Goal: Find specific page/section: Find specific page/section

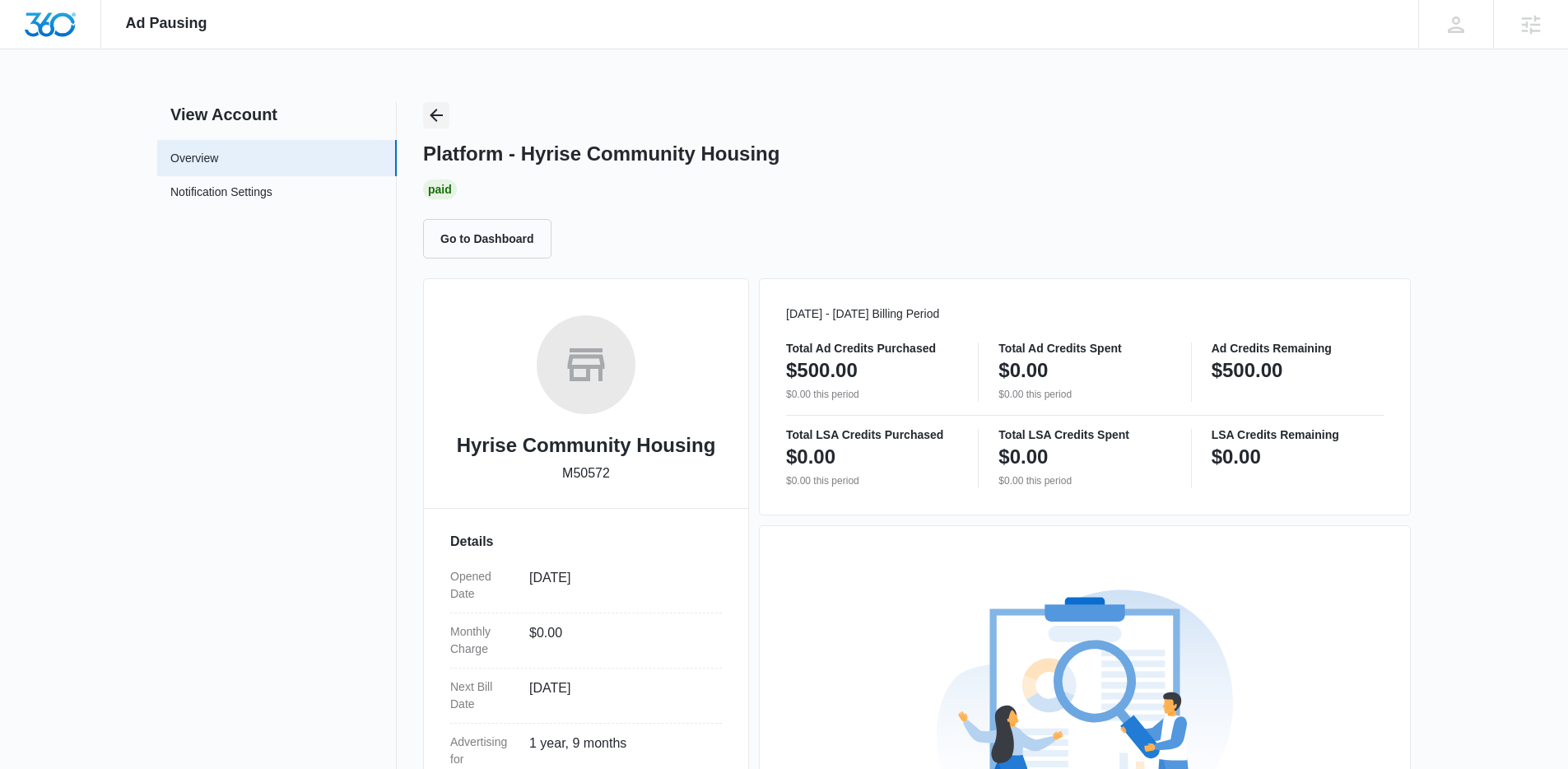
click at [437, 117] on icon "Back" at bounding box center [436, 115] width 19 height 19
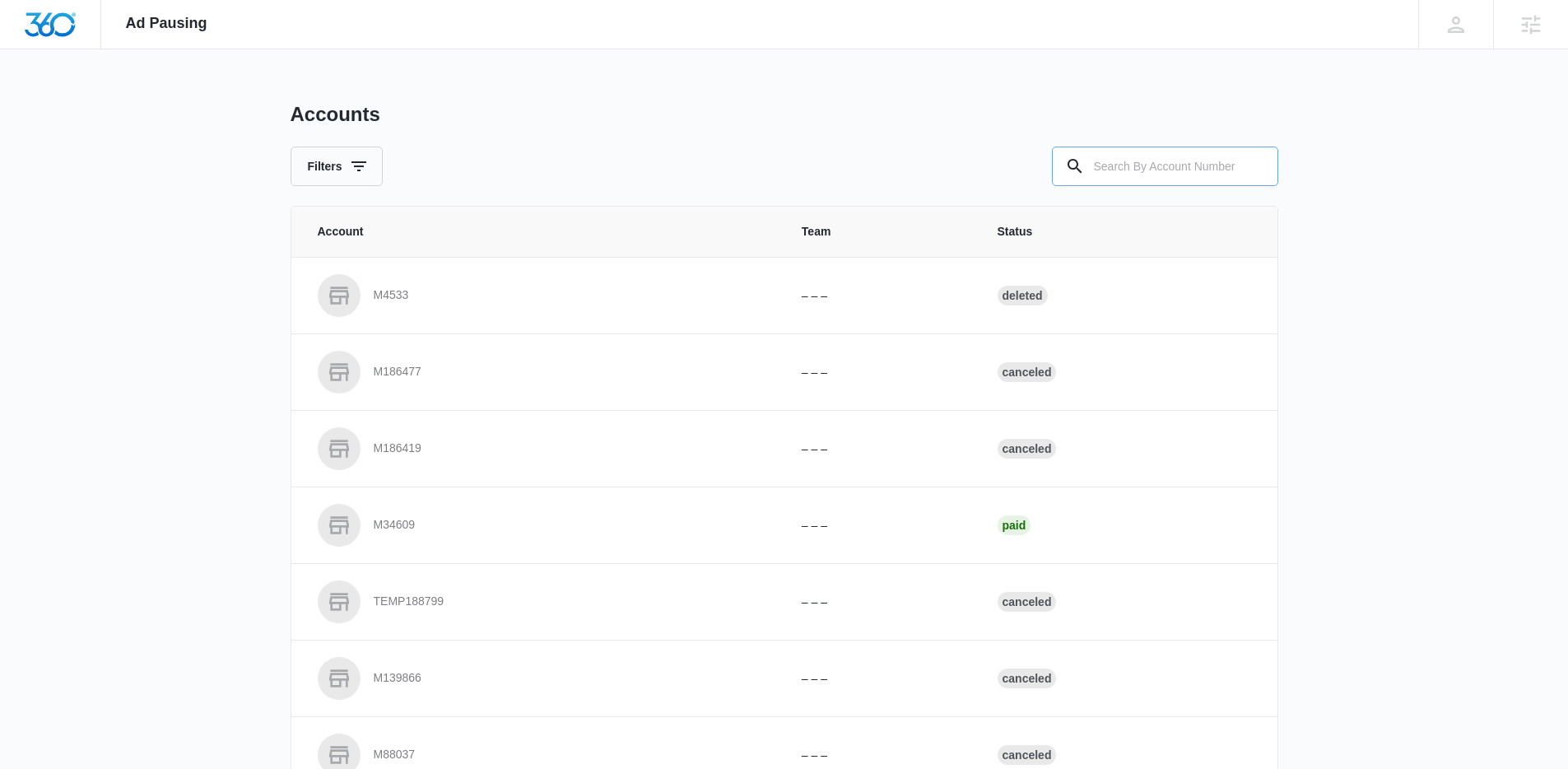
click at [1135, 163] on input "text" at bounding box center [1165, 166] width 226 height 40
paste input "M16723"
type input "M16723"
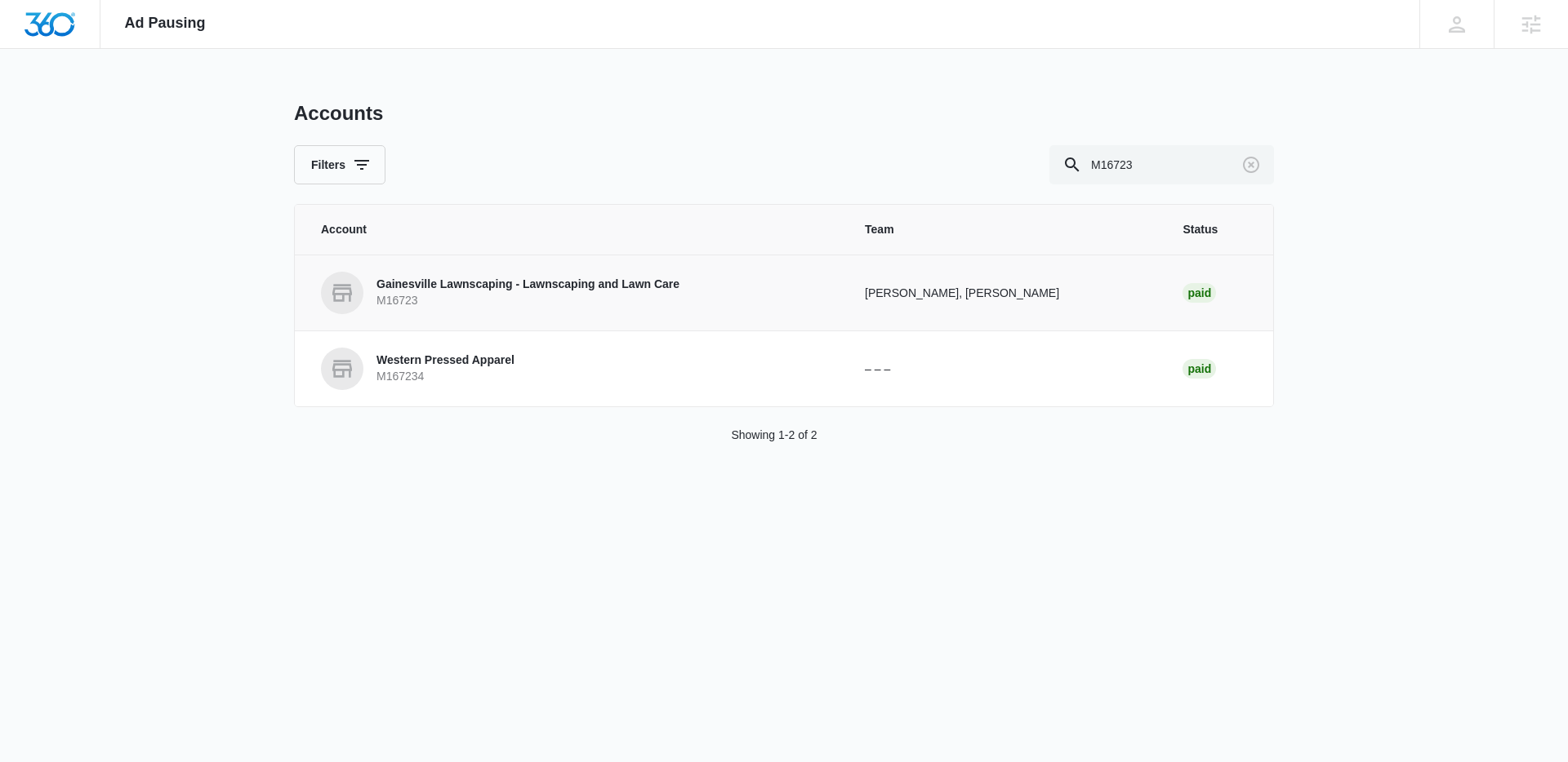
click at [478, 293] on p "M16723" at bounding box center [527, 301] width 303 height 16
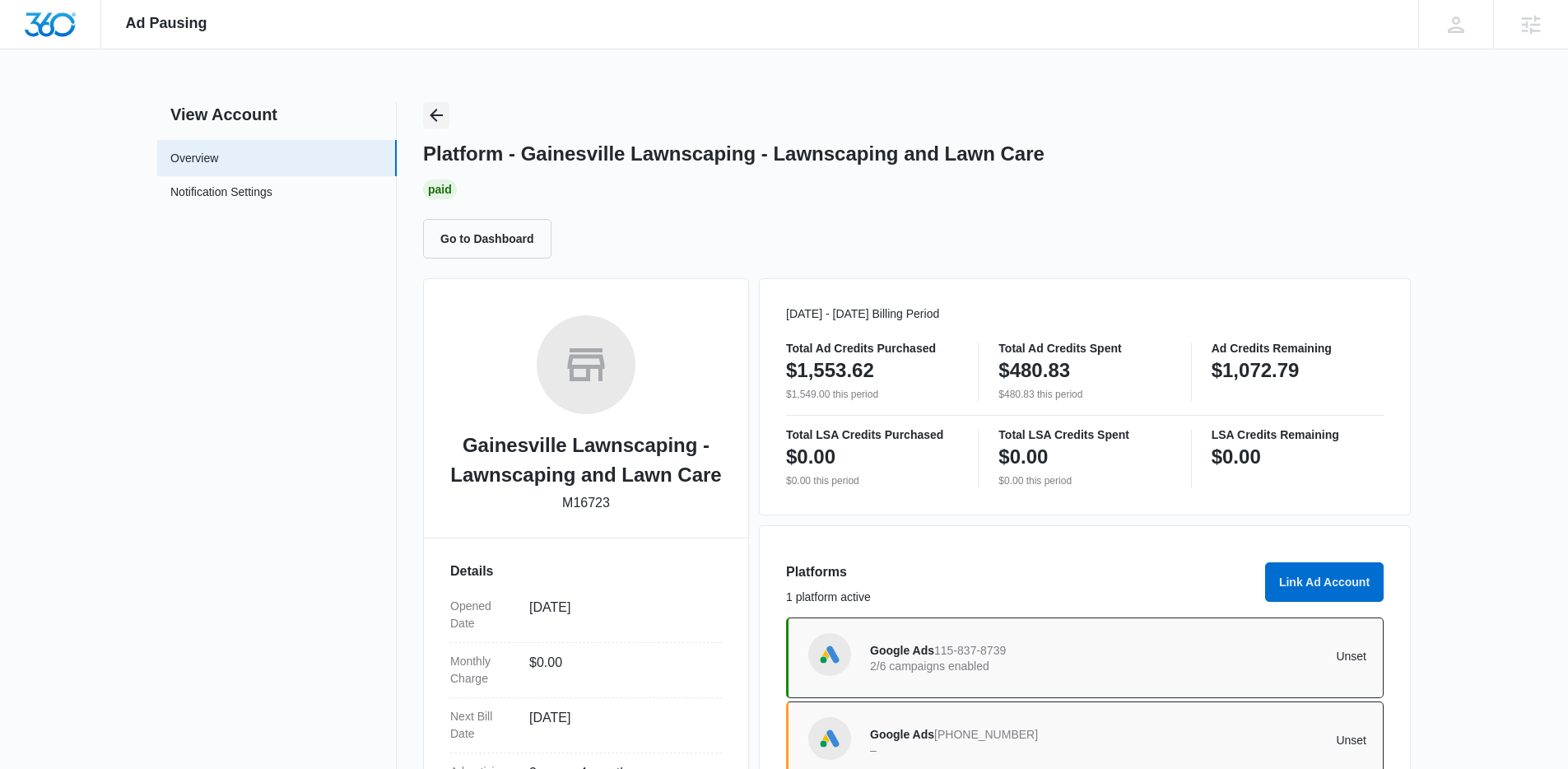
click at [446, 113] on icon "Back" at bounding box center [436, 115] width 19 height 19
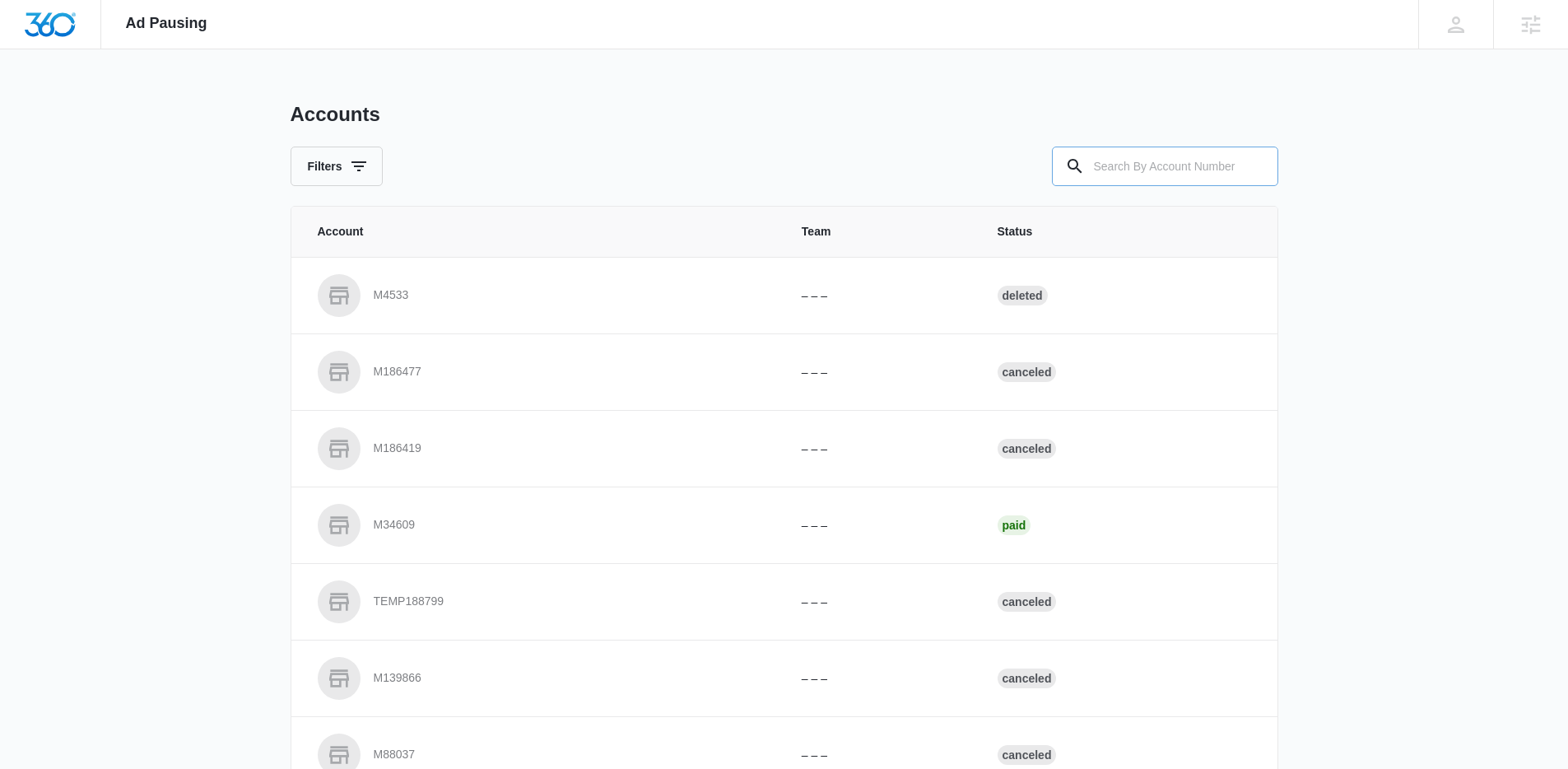
click at [1235, 177] on input "text" at bounding box center [1165, 166] width 226 height 40
paste input "M47134"
type input "M47134"
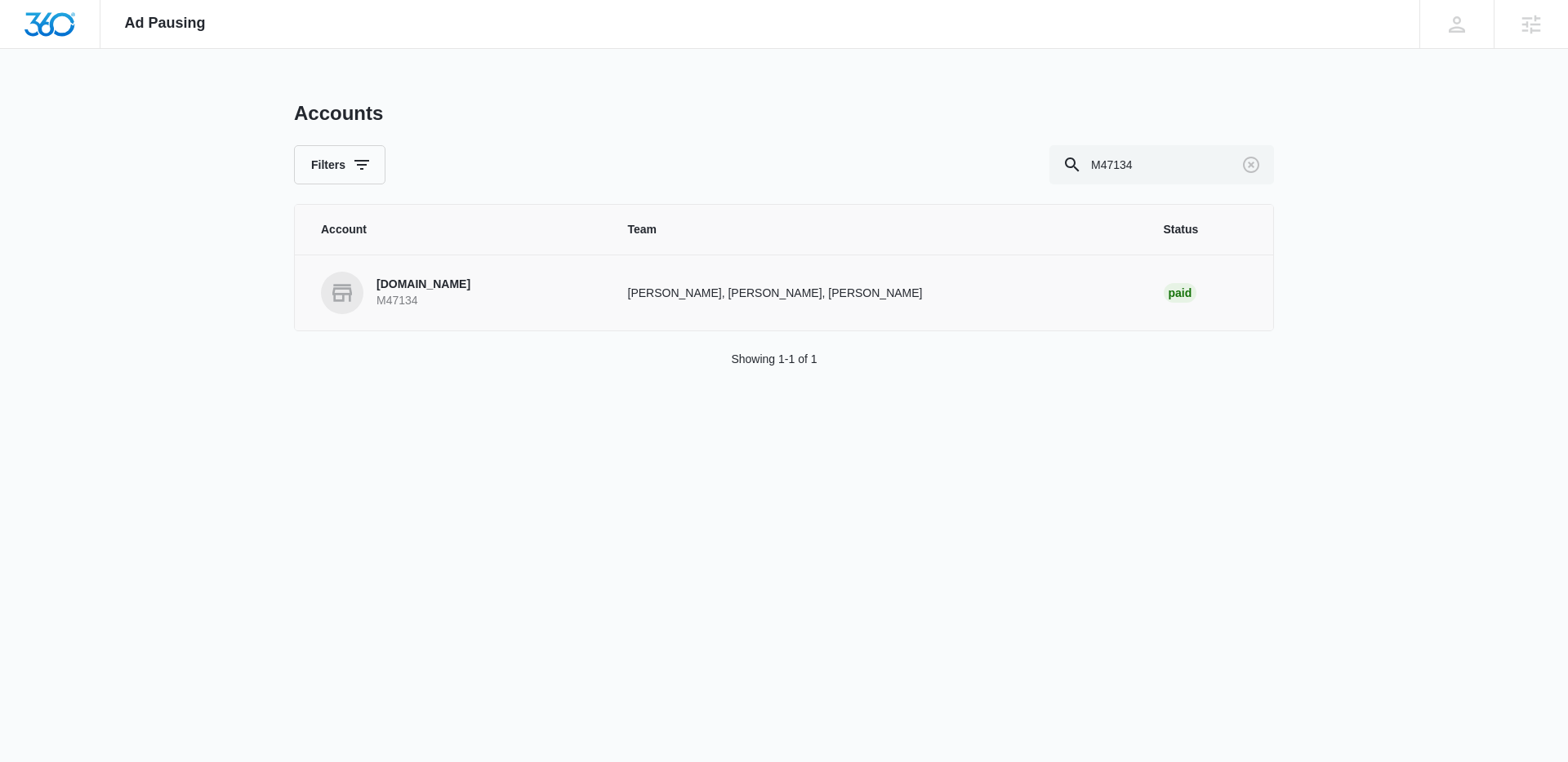
click at [403, 305] on p "M47134" at bounding box center [423, 301] width 94 height 16
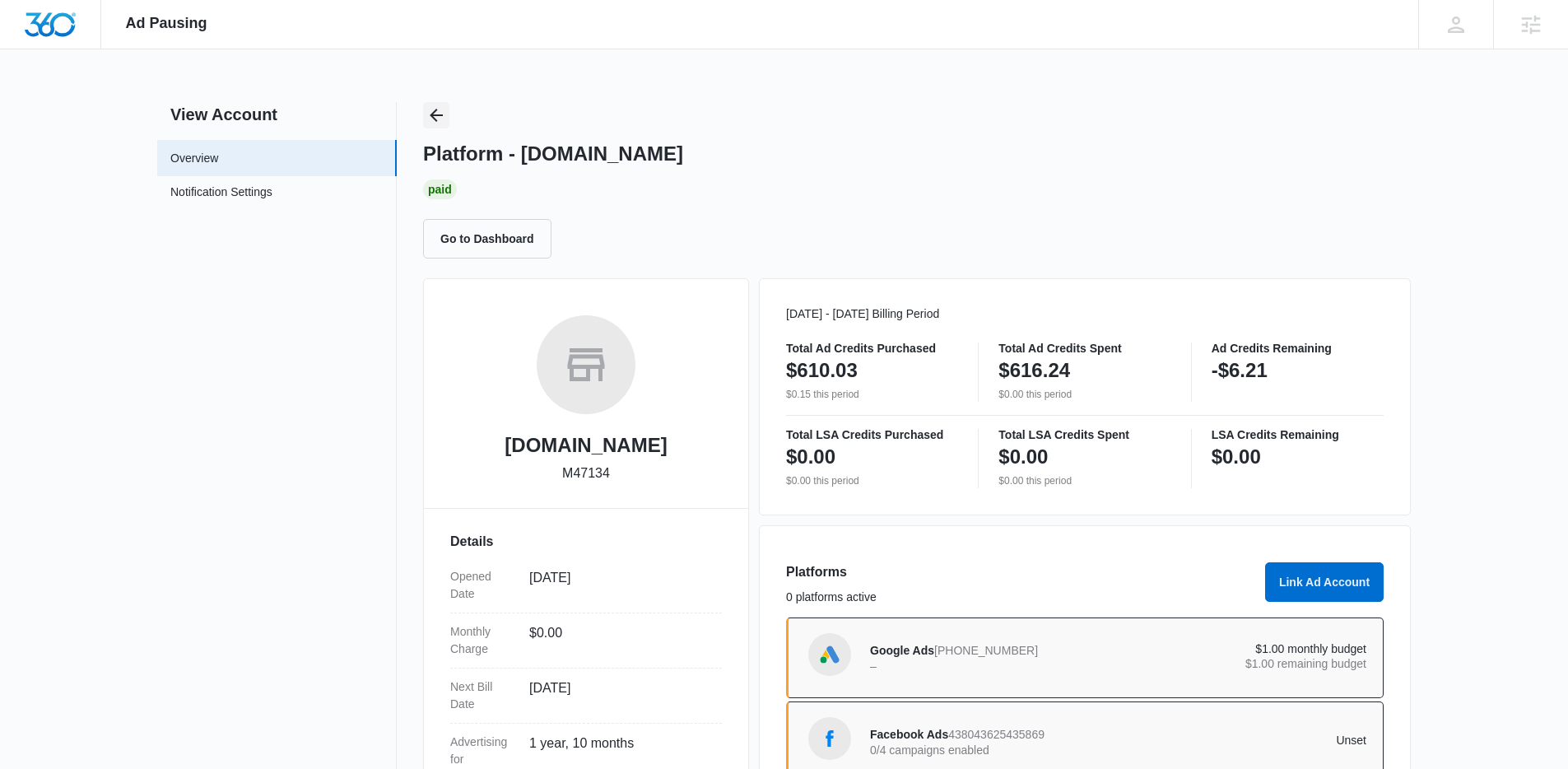
click at [440, 103] on button "Back" at bounding box center [436, 115] width 26 height 26
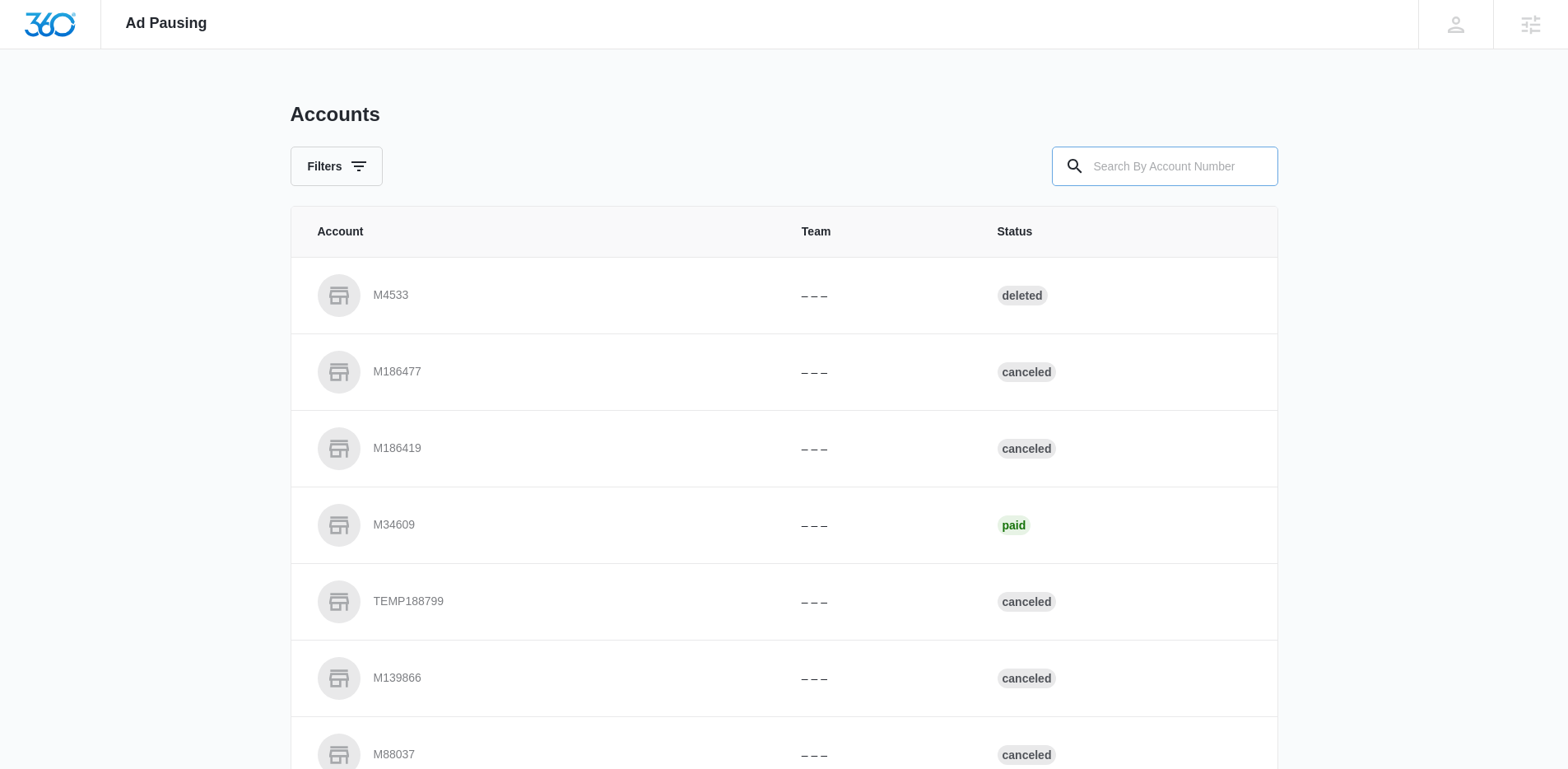
click at [1149, 169] on input "text" at bounding box center [1165, 166] width 226 height 40
paste input "M177388"
type input "M177388"
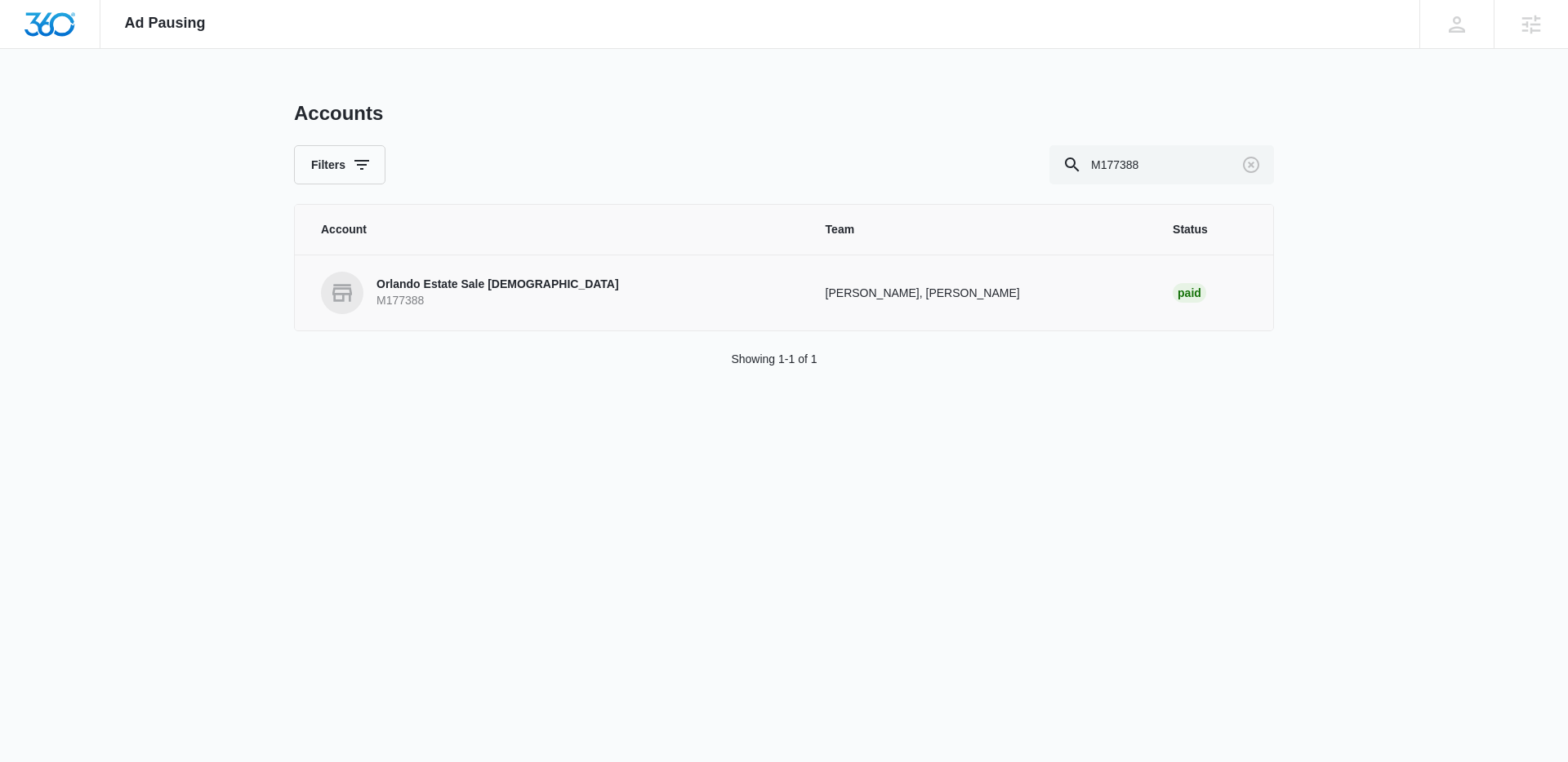
click at [457, 324] on td "Orlando Estate Sale [DEMOGRAPHIC_DATA] M177388" at bounding box center [550, 292] width 511 height 76
click at [454, 289] on p "Orlando Estate Sale [DEMOGRAPHIC_DATA]" at bounding box center [497, 285] width 243 height 16
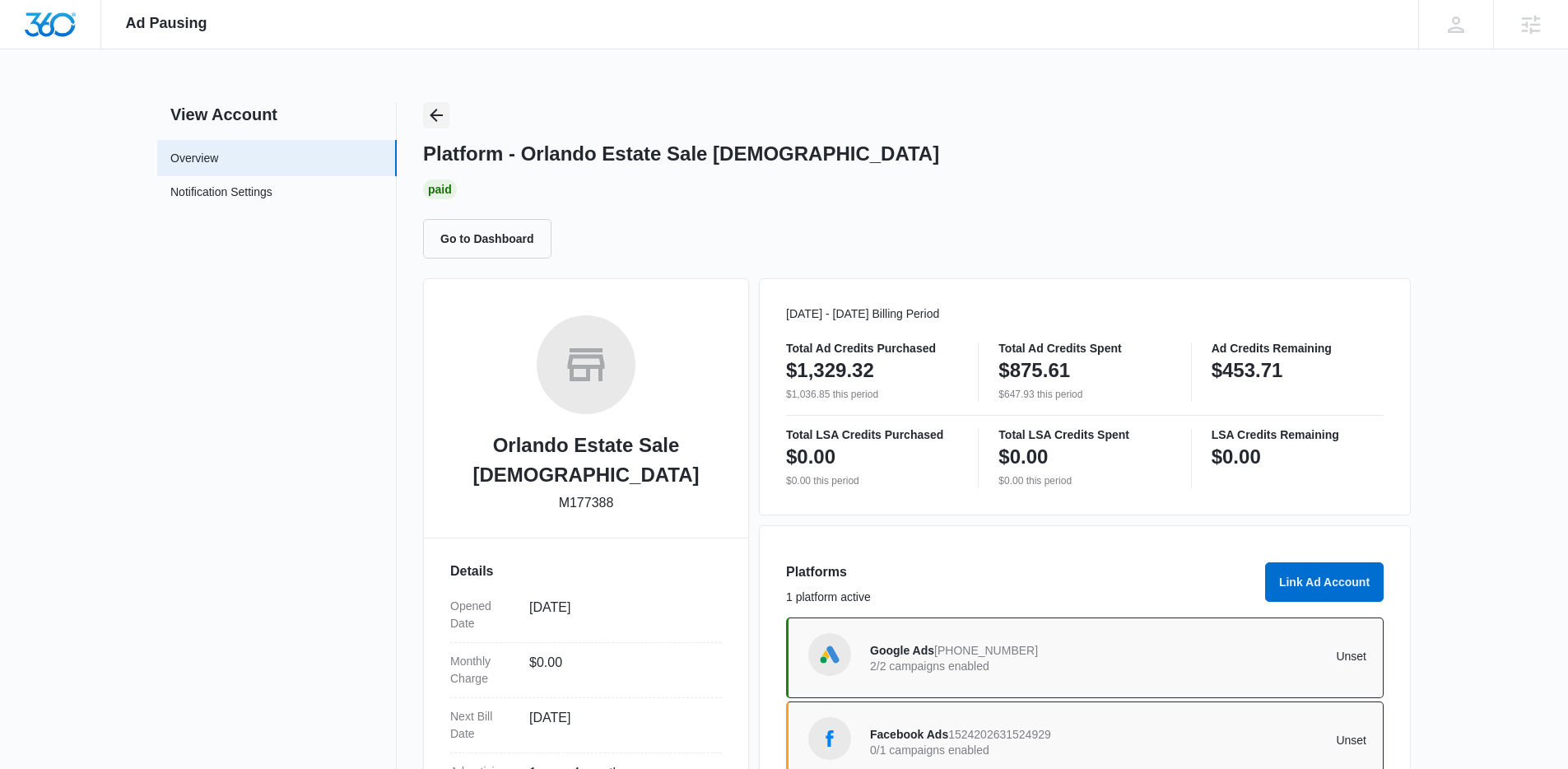
click at [448, 122] on button "Back" at bounding box center [436, 115] width 26 height 26
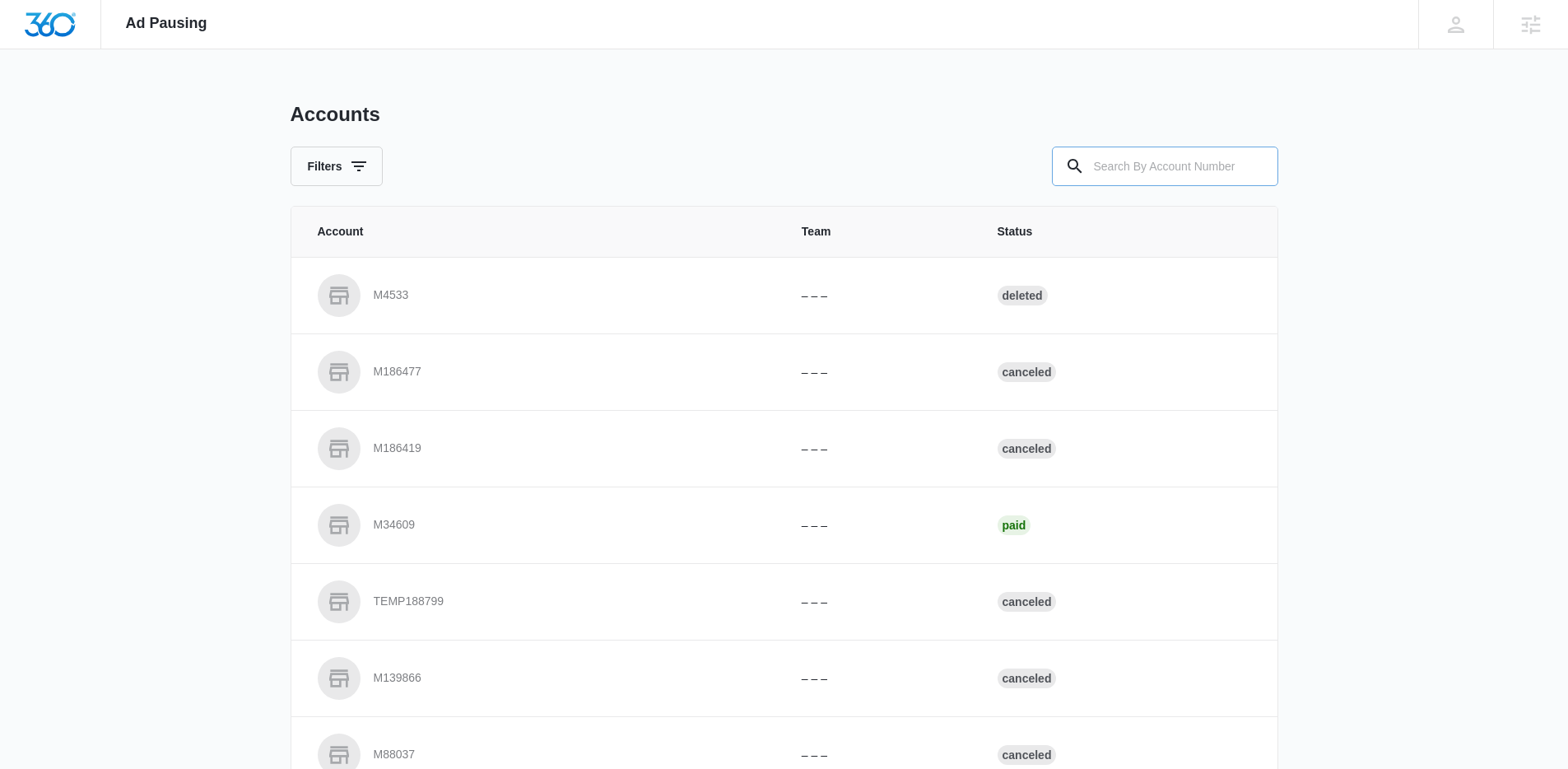
click at [1166, 173] on input "text" at bounding box center [1165, 166] width 226 height 40
paste input "M23876"
type input "M23876"
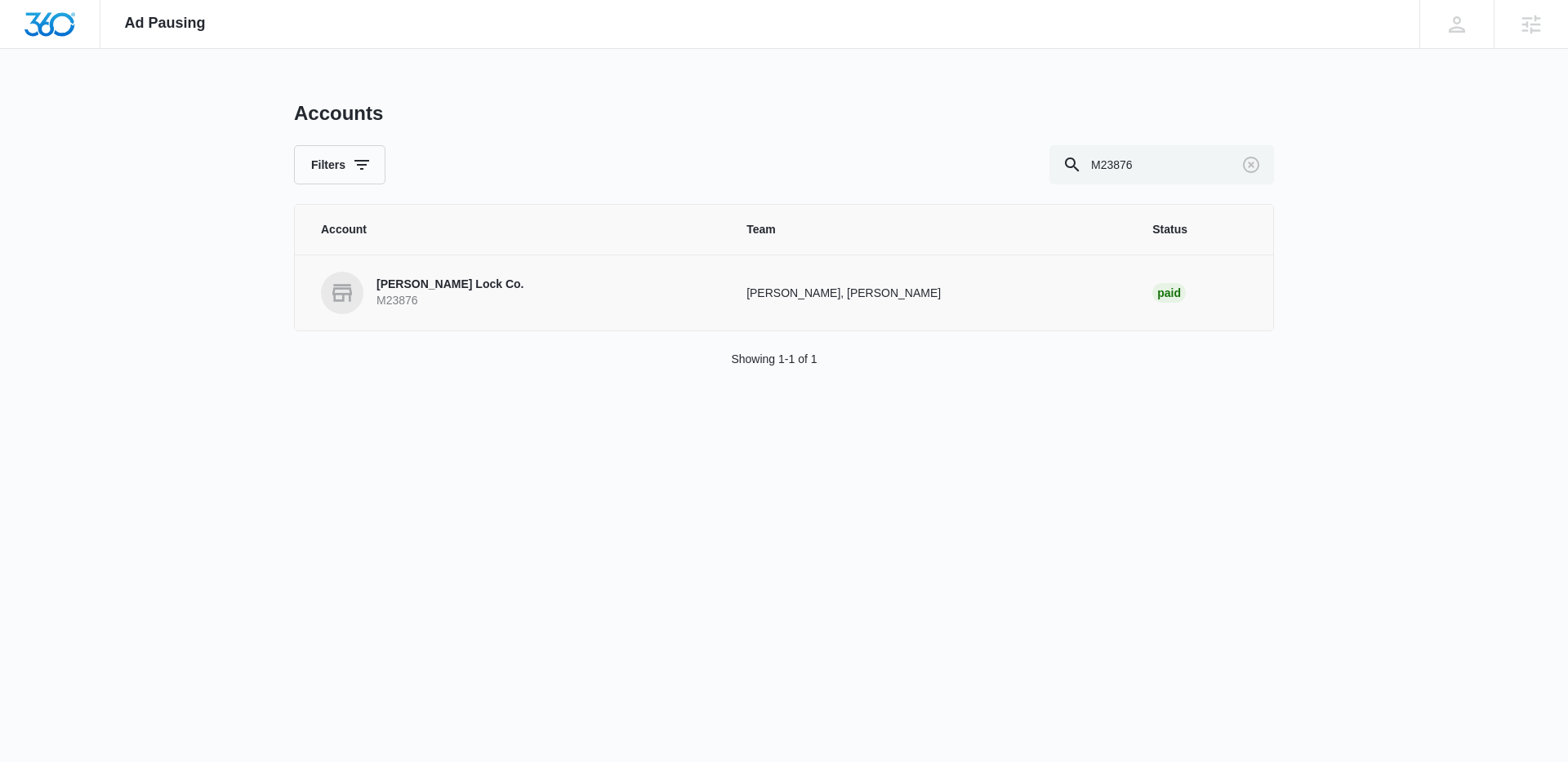
click at [463, 304] on link "[PERSON_NAME] Lock Co. M23876" at bounding box center [514, 293] width 386 height 42
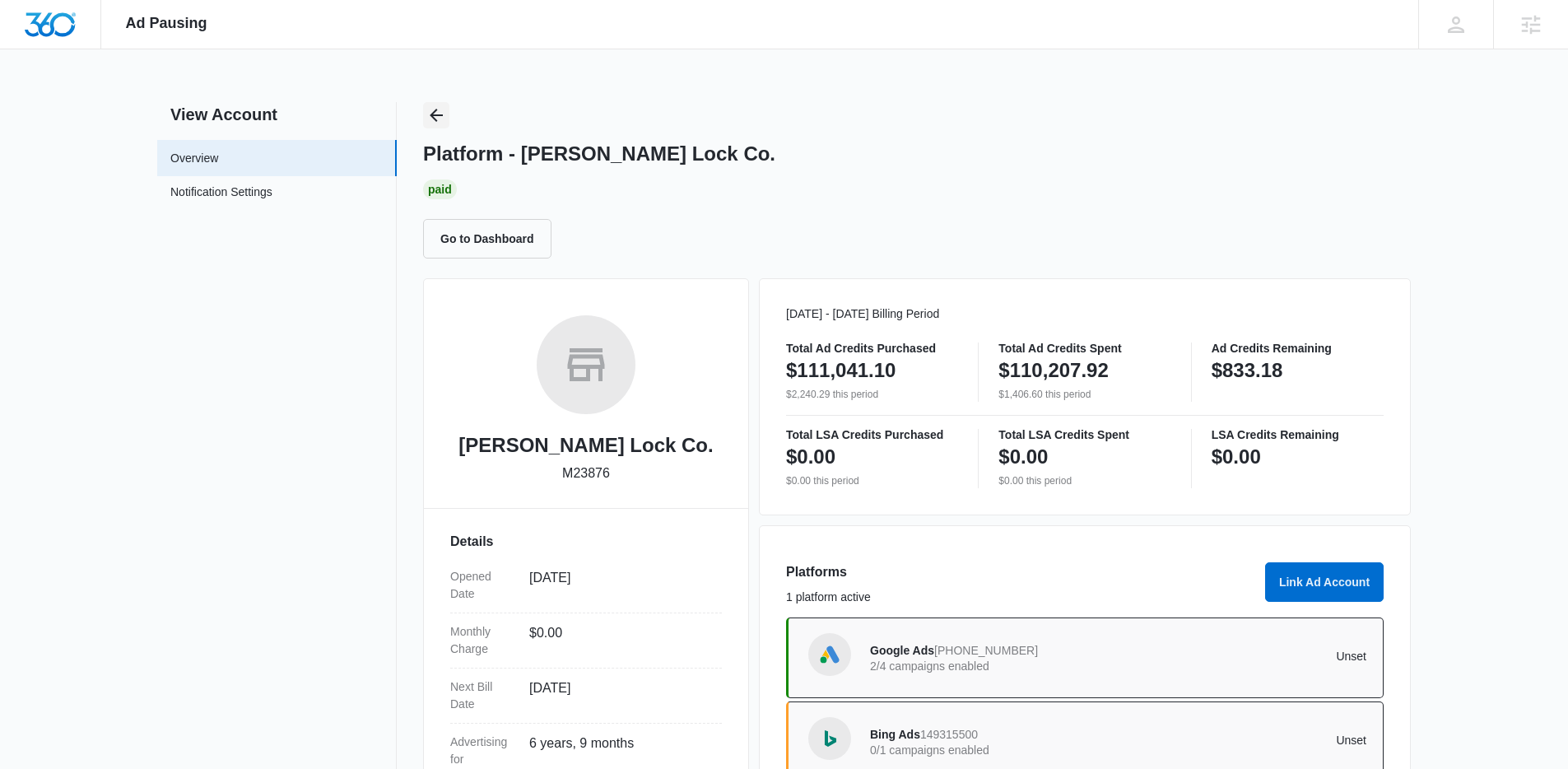
click at [432, 120] on icon "Back" at bounding box center [436, 115] width 19 height 19
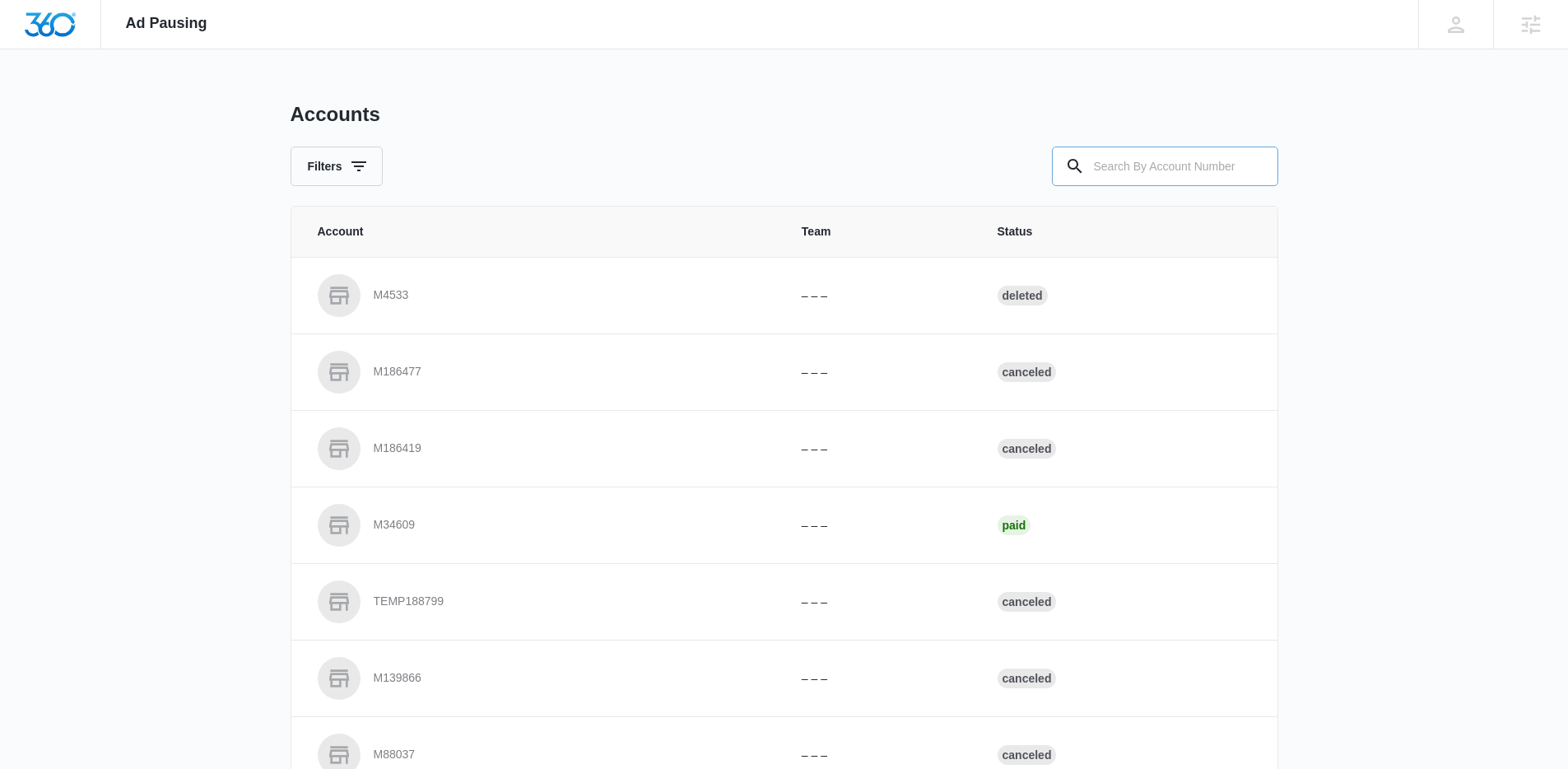
click at [1148, 158] on input "text" at bounding box center [1165, 166] width 226 height 40
paste input "M30036"
type input "M30036"
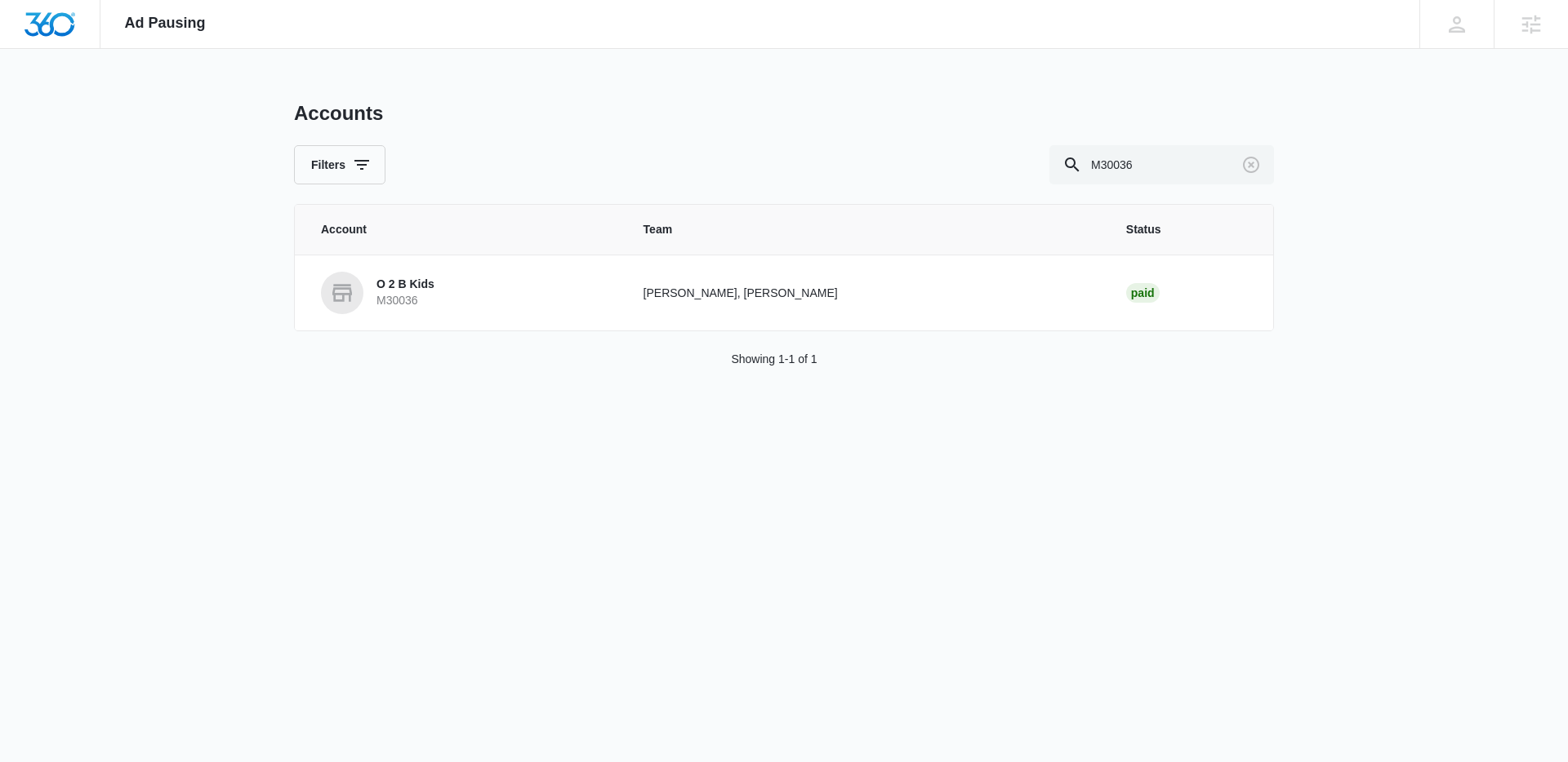
click at [429, 298] on p "M30036" at bounding box center [405, 301] width 58 height 16
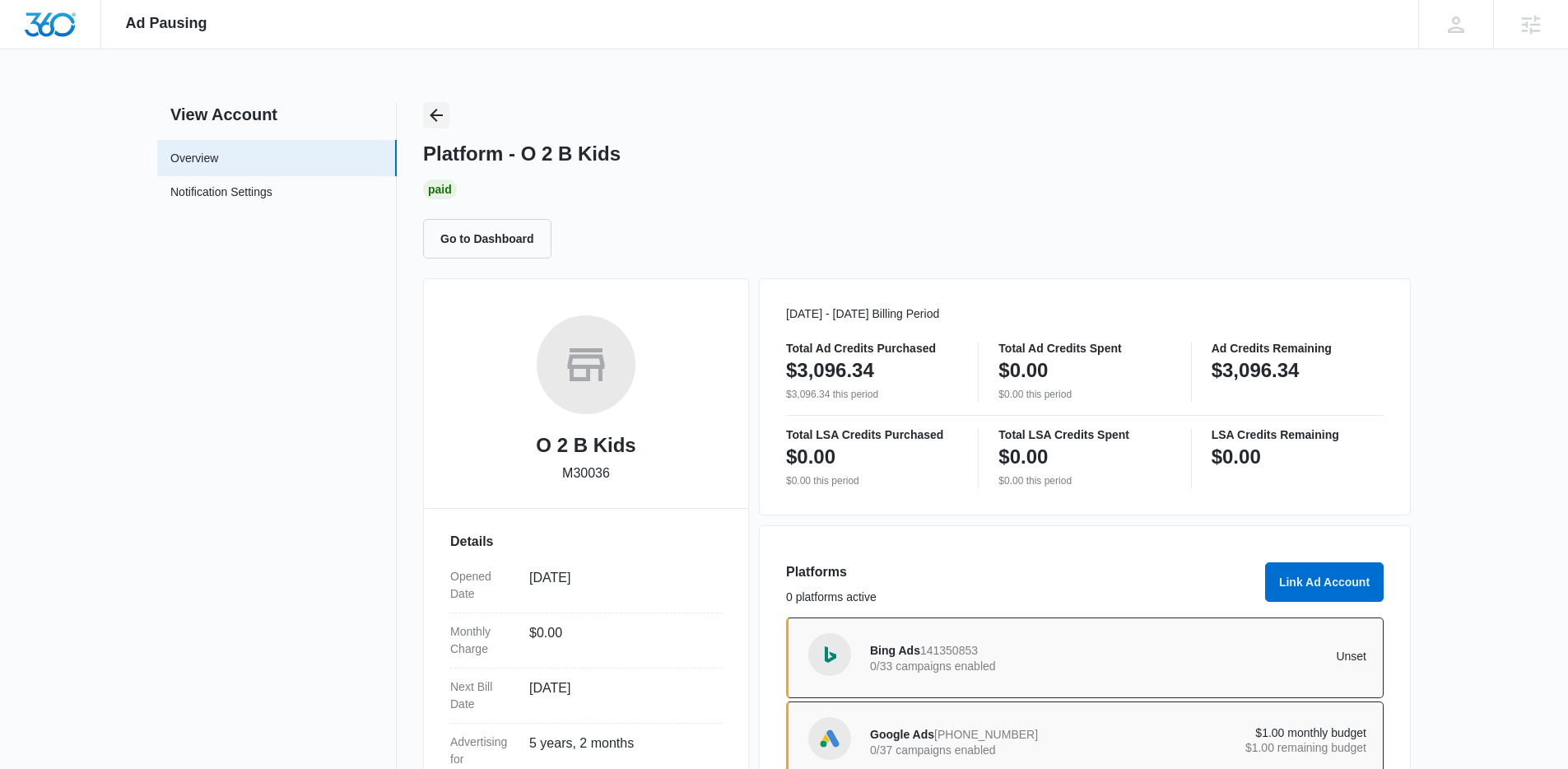
click at [429, 111] on icon "Back" at bounding box center [436, 115] width 19 height 19
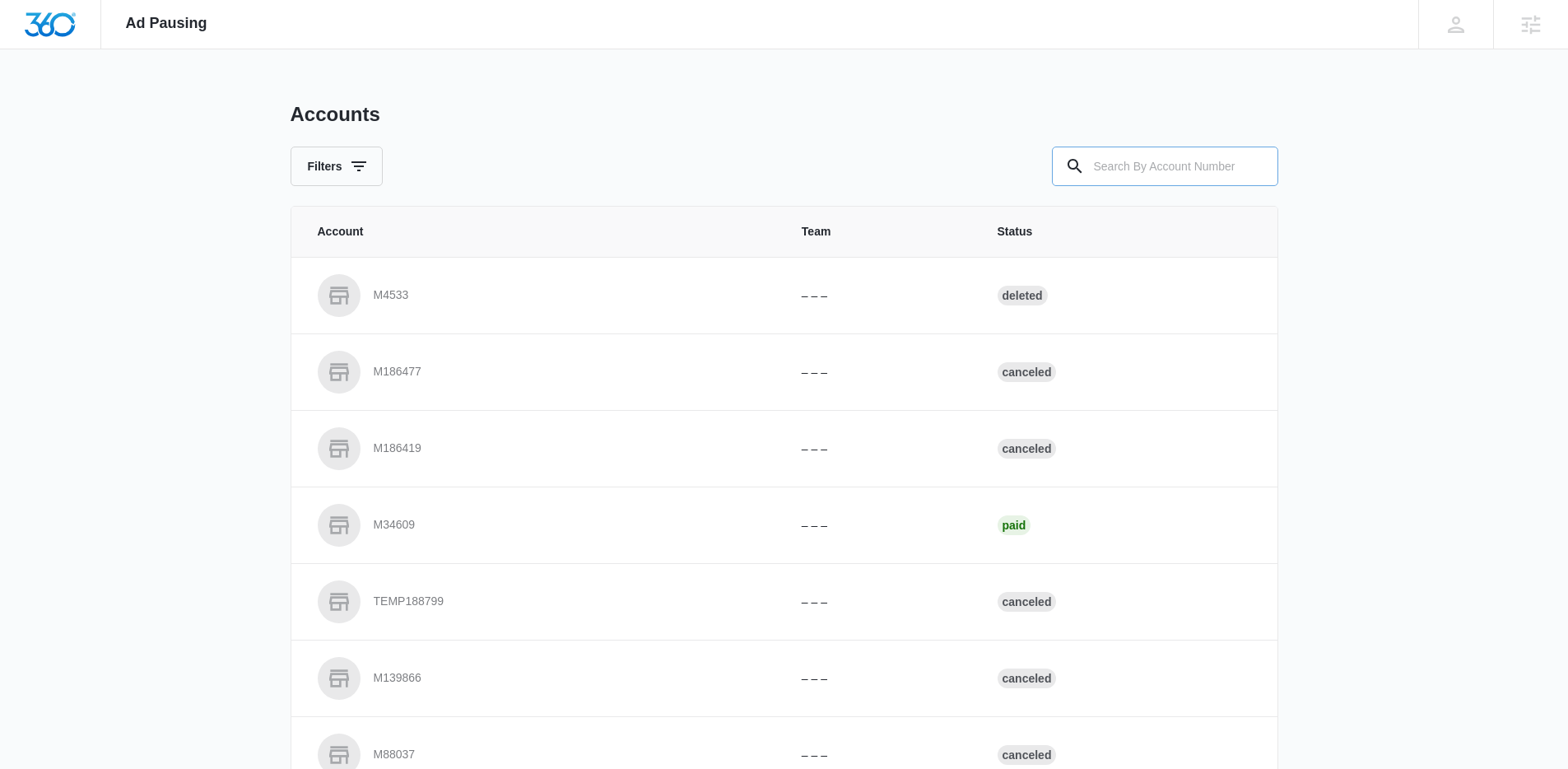
drag, startPoint x: 1251, startPoint y: 165, endPoint x: 1138, endPoint y: 179, distance: 113.9
click at [1240, 166] on div at bounding box center [1165, 166] width 226 height 40
click at [1139, 173] on input "text" at bounding box center [1165, 166] width 226 height 40
paste input "M15601"
type input "M15601"
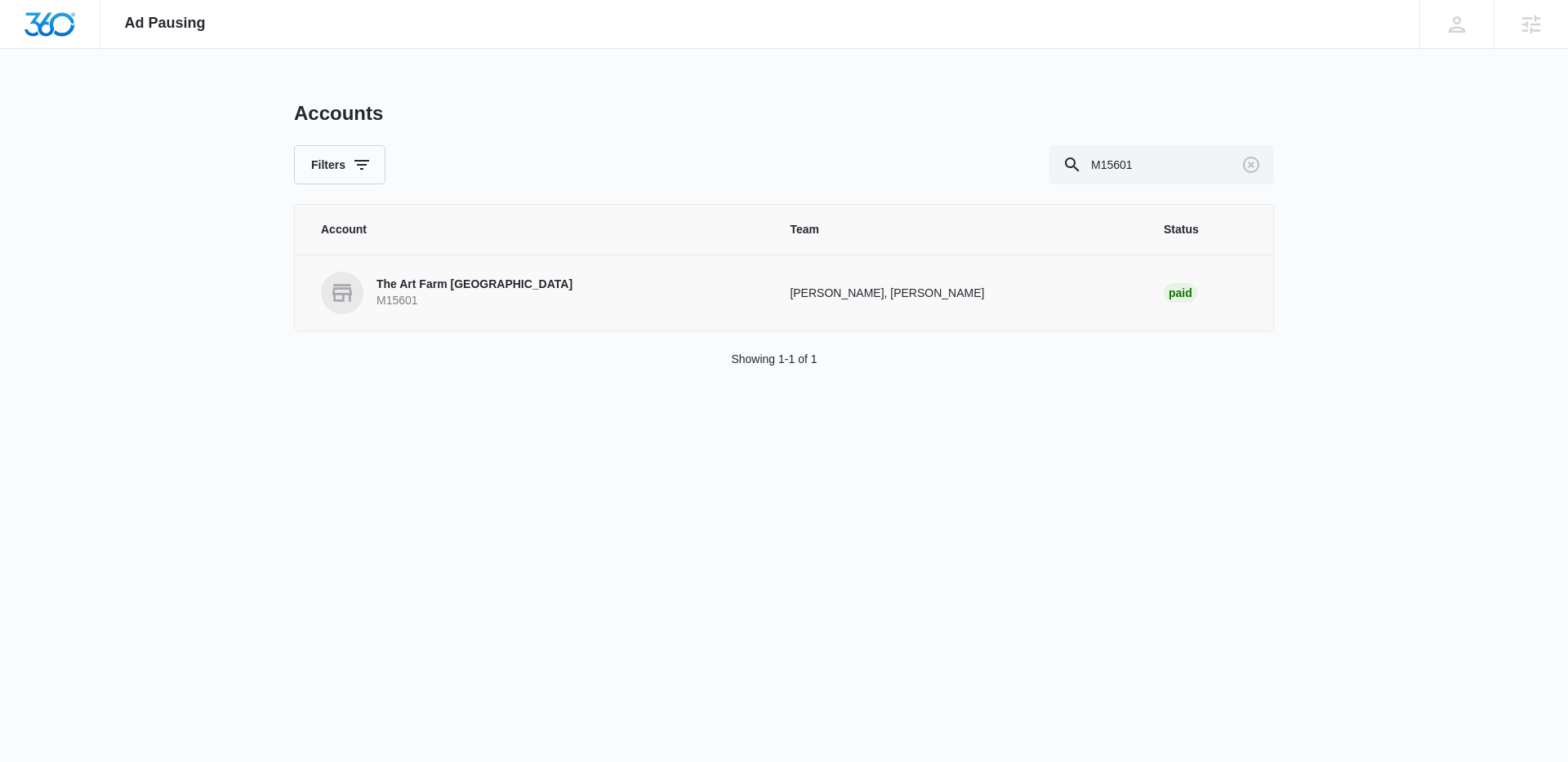
click at [403, 296] on p "M15601" at bounding box center [474, 301] width 196 height 16
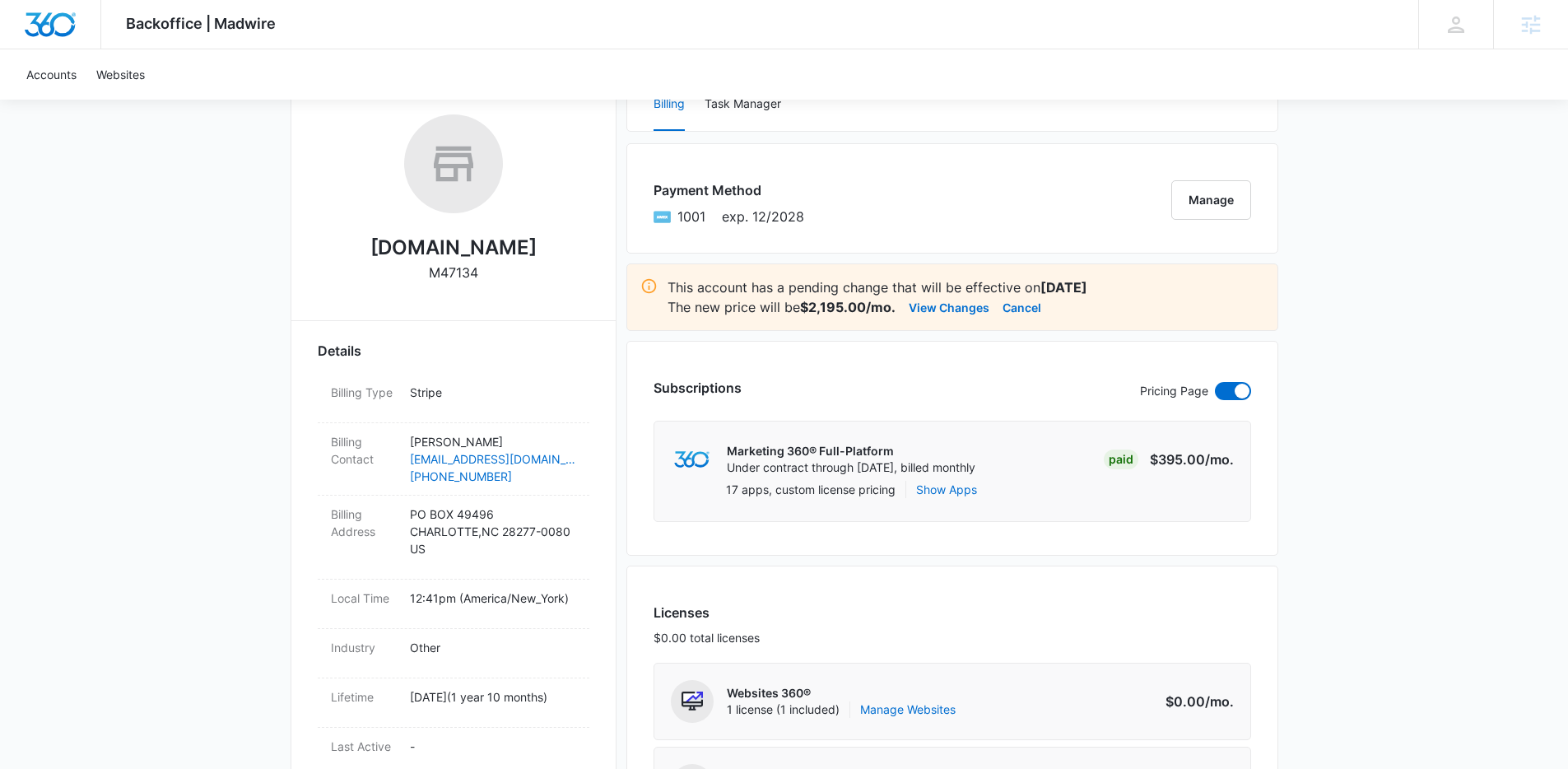
scroll to position [235, 0]
